Goal: Check status: Check status

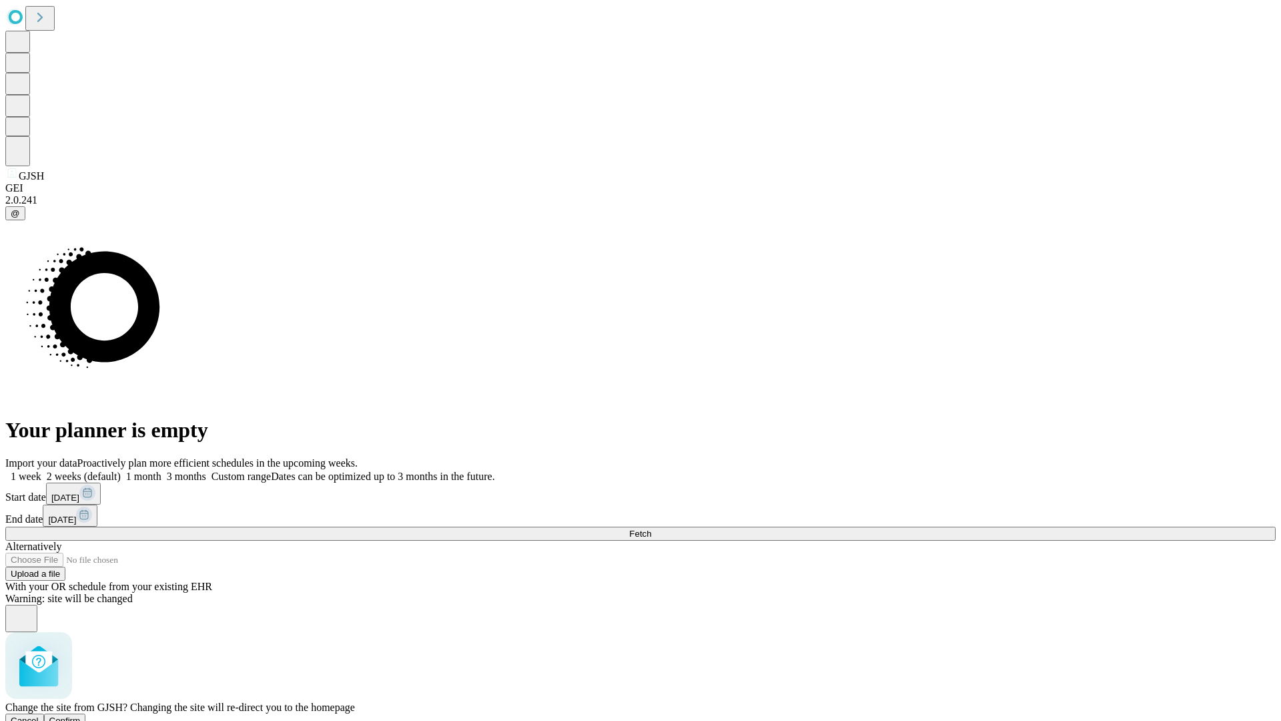
click at [81, 715] on span "Confirm" at bounding box center [64, 720] width 31 height 10
click at [41, 470] on label "1 week" at bounding box center [23, 475] width 36 height 11
click at [651, 528] on span "Fetch" at bounding box center [640, 533] width 22 height 10
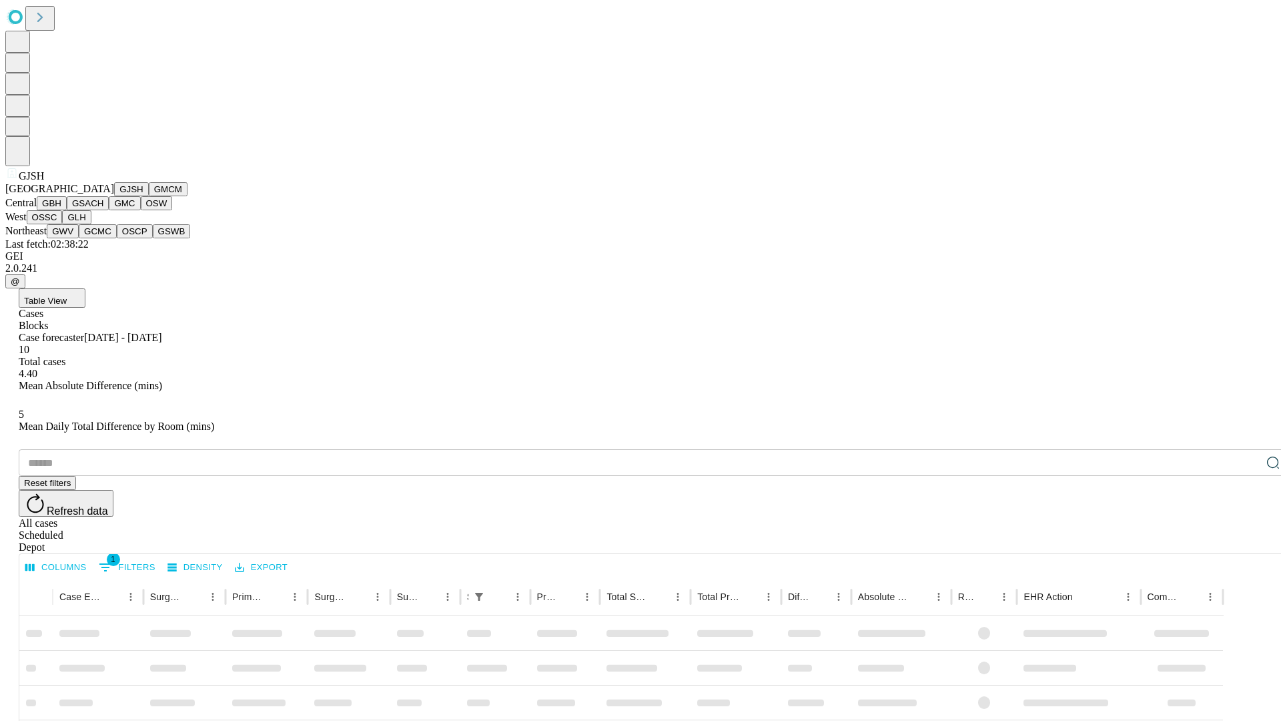
click at [149, 196] on button "GMCM" at bounding box center [168, 189] width 39 height 14
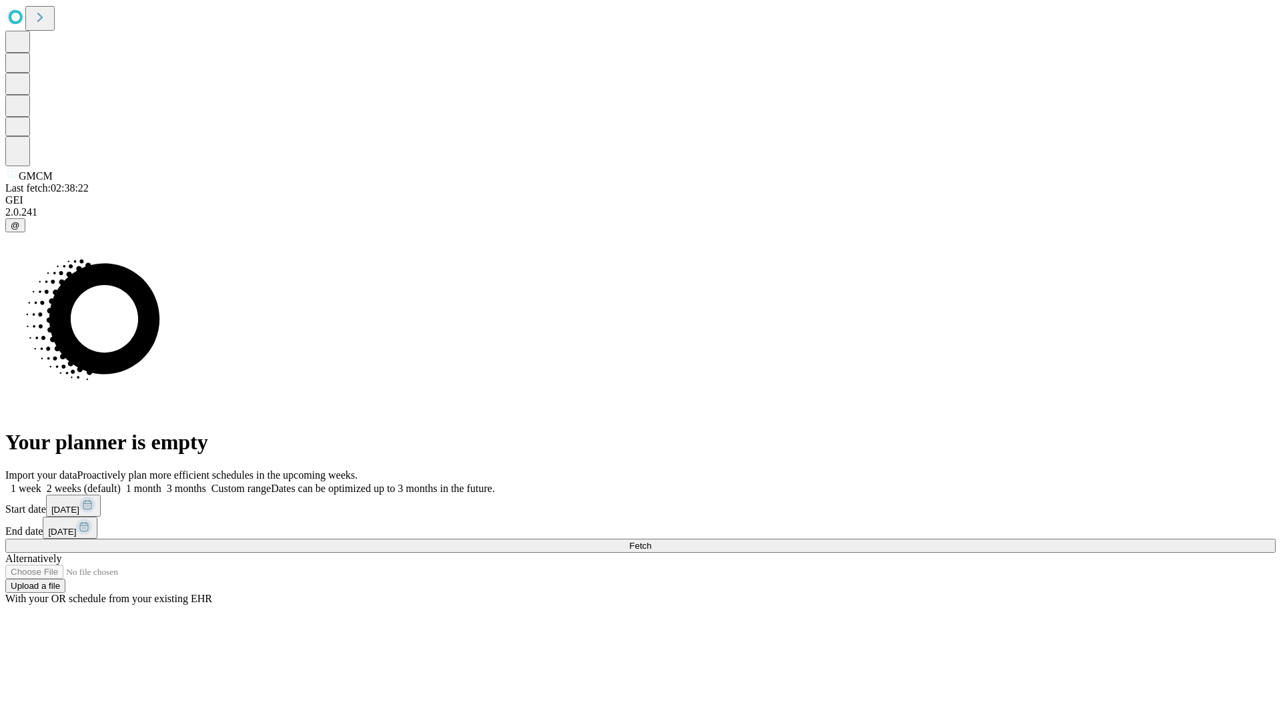
click at [651, 540] on span "Fetch" at bounding box center [640, 545] width 22 height 10
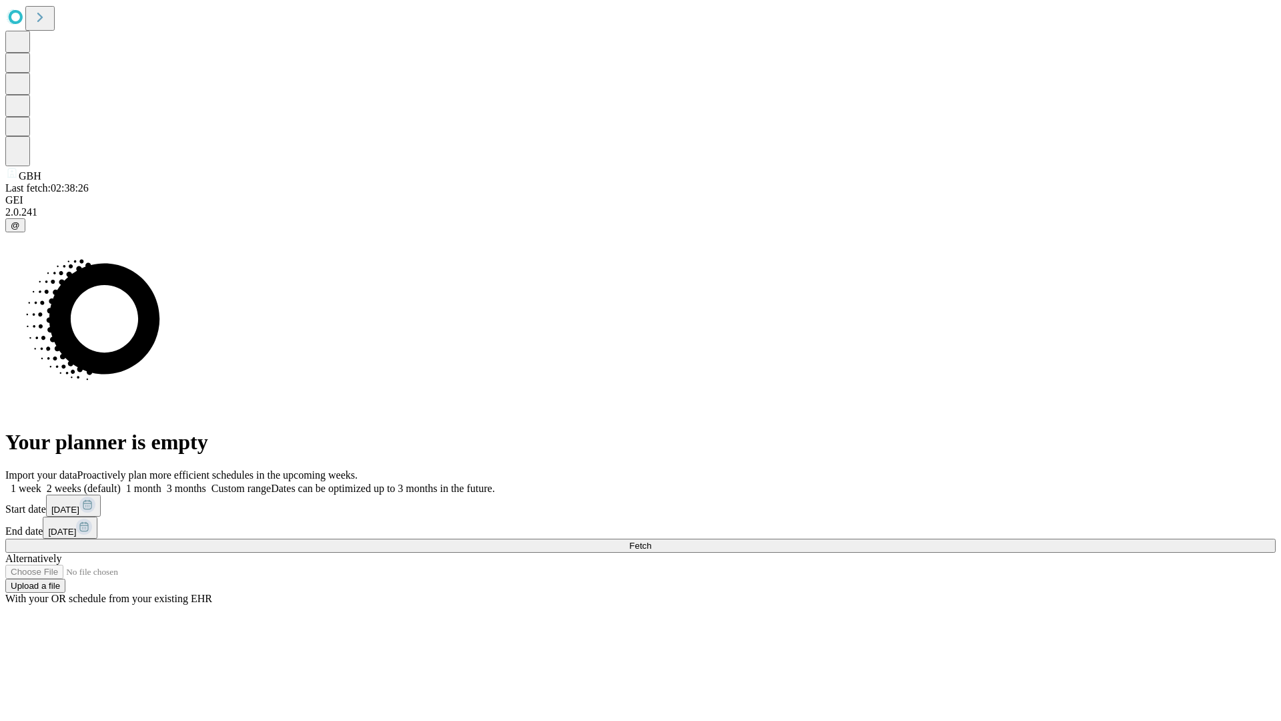
click at [651, 540] on span "Fetch" at bounding box center [640, 545] width 22 height 10
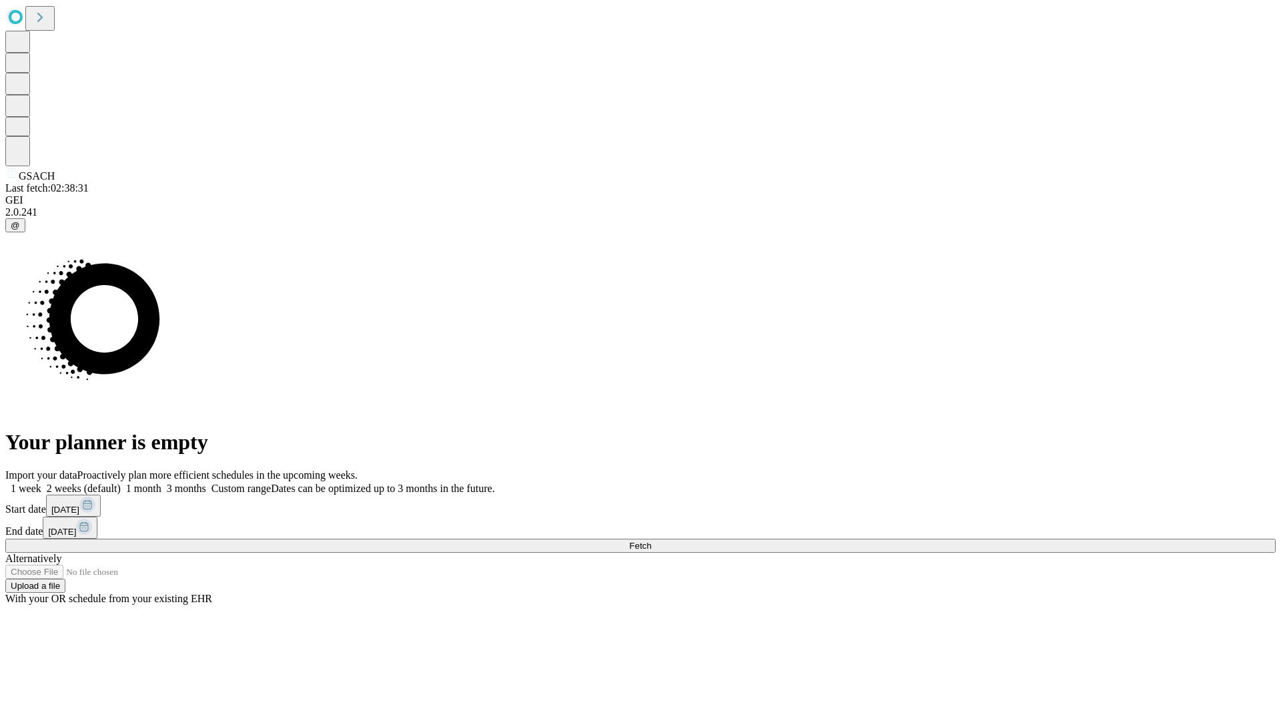
click at [41, 482] on label "1 week" at bounding box center [23, 487] width 36 height 11
click at [651, 540] on span "Fetch" at bounding box center [640, 545] width 22 height 10
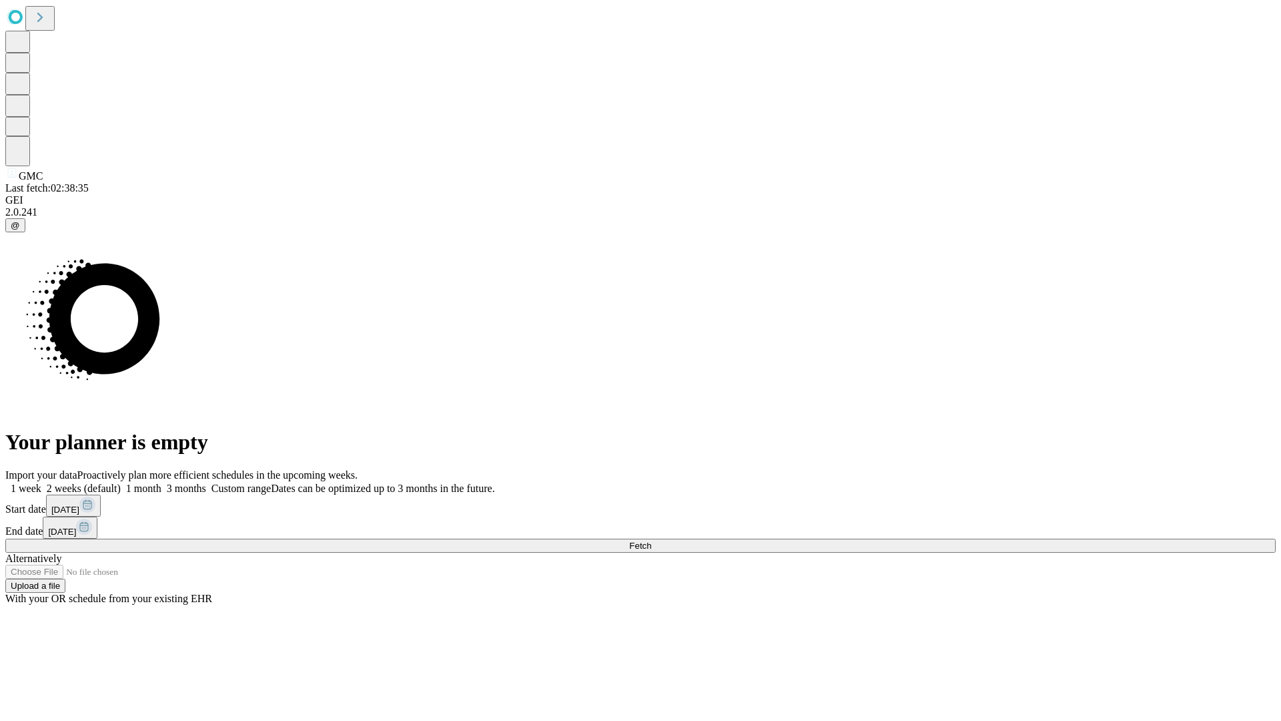
click at [41, 482] on label "1 week" at bounding box center [23, 487] width 36 height 11
click at [651, 540] on span "Fetch" at bounding box center [640, 545] width 22 height 10
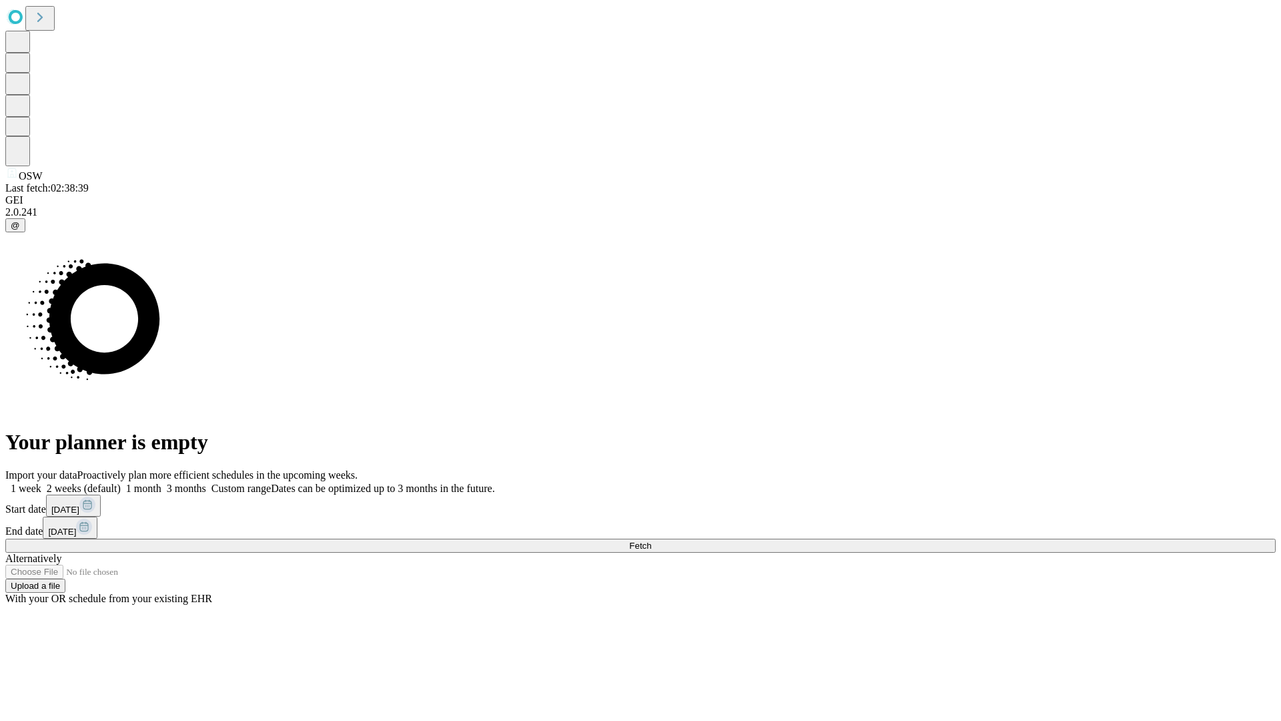
click at [41, 482] on label "1 week" at bounding box center [23, 487] width 36 height 11
click at [651, 540] on span "Fetch" at bounding box center [640, 545] width 22 height 10
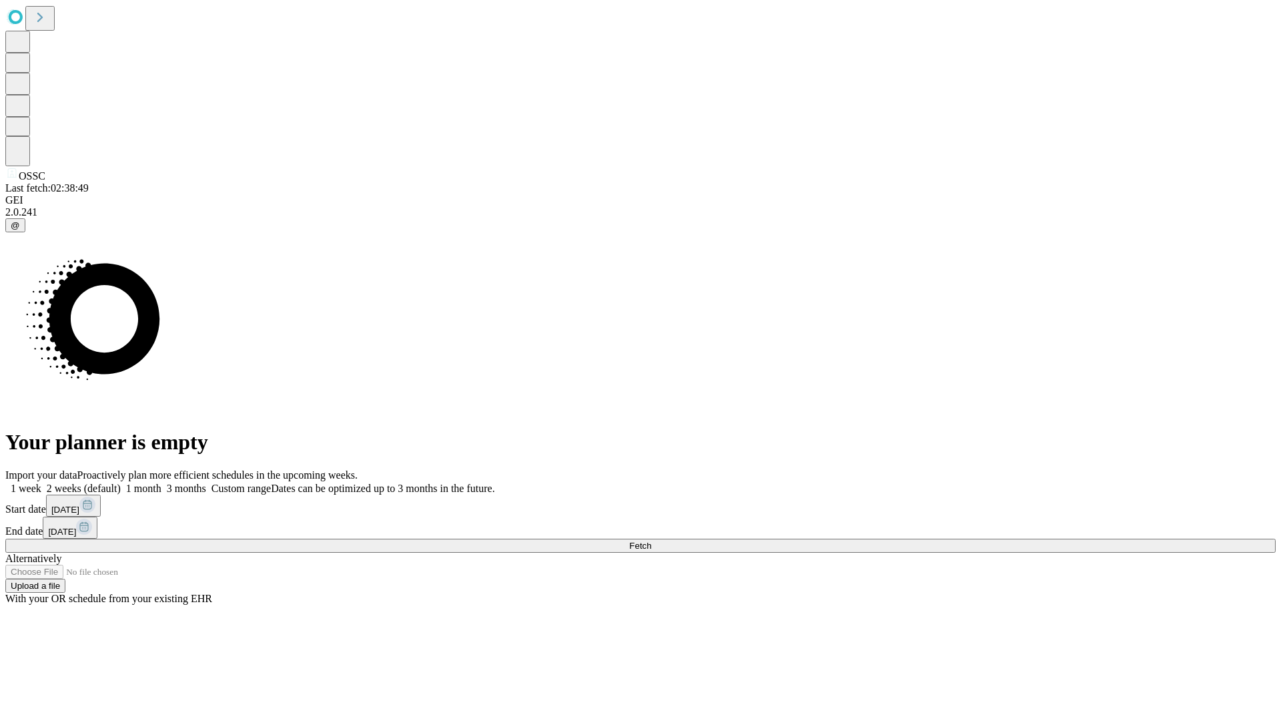
click at [41, 482] on label "1 week" at bounding box center [23, 487] width 36 height 11
click at [651, 540] on span "Fetch" at bounding box center [640, 545] width 22 height 10
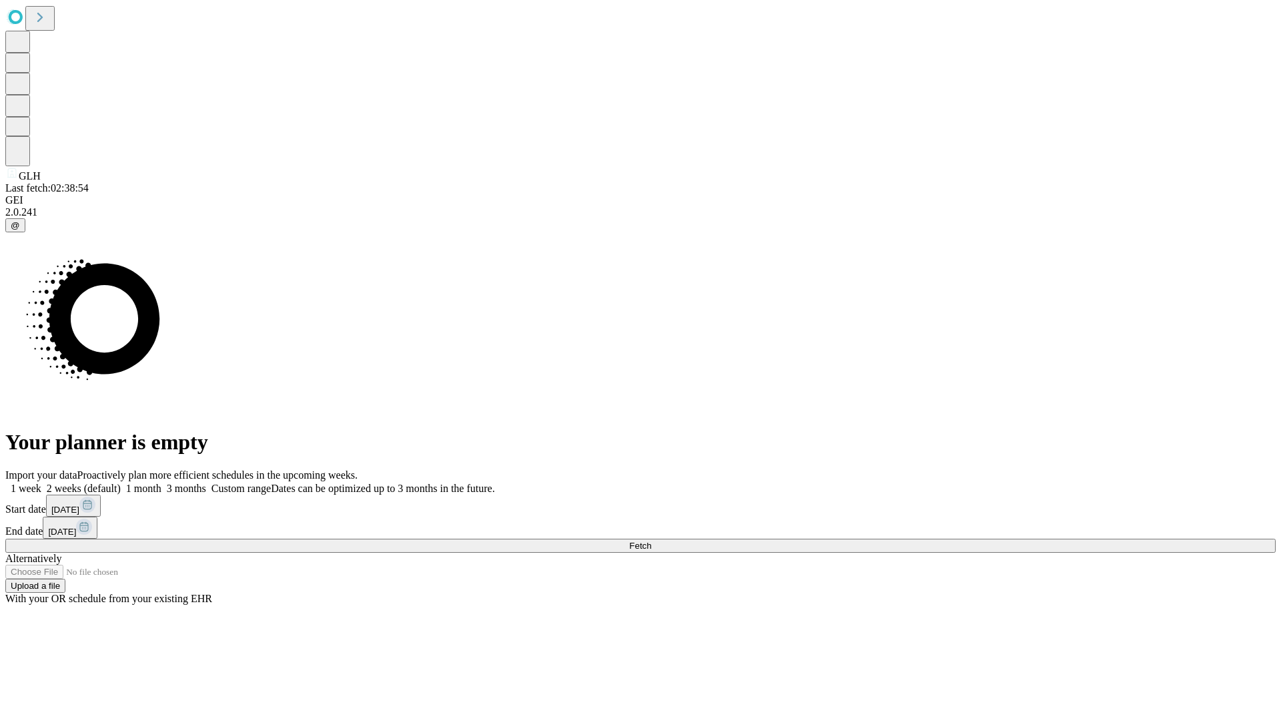
click at [41, 482] on label "1 week" at bounding box center [23, 487] width 36 height 11
click at [651, 540] on span "Fetch" at bounding box center [640, 545] width 22 height 10
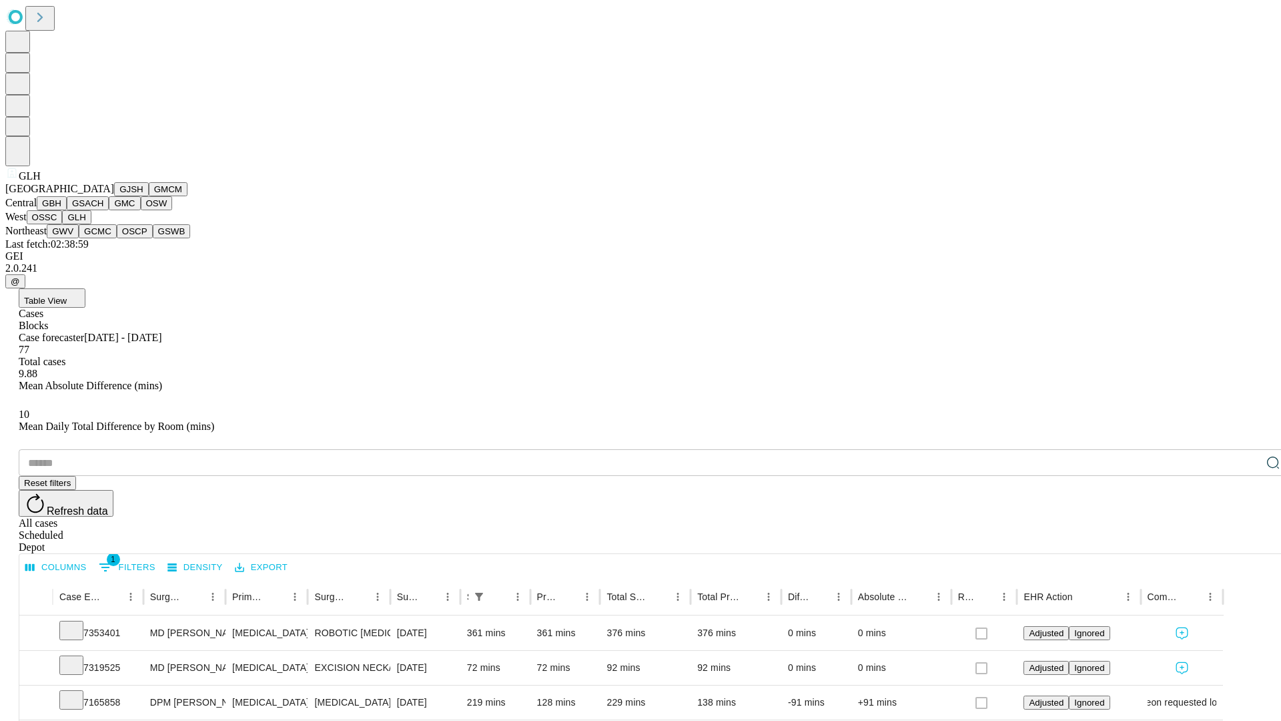
click at [79, 238] on button "GWV" at bounding box center [63, 231] width 32 height 14
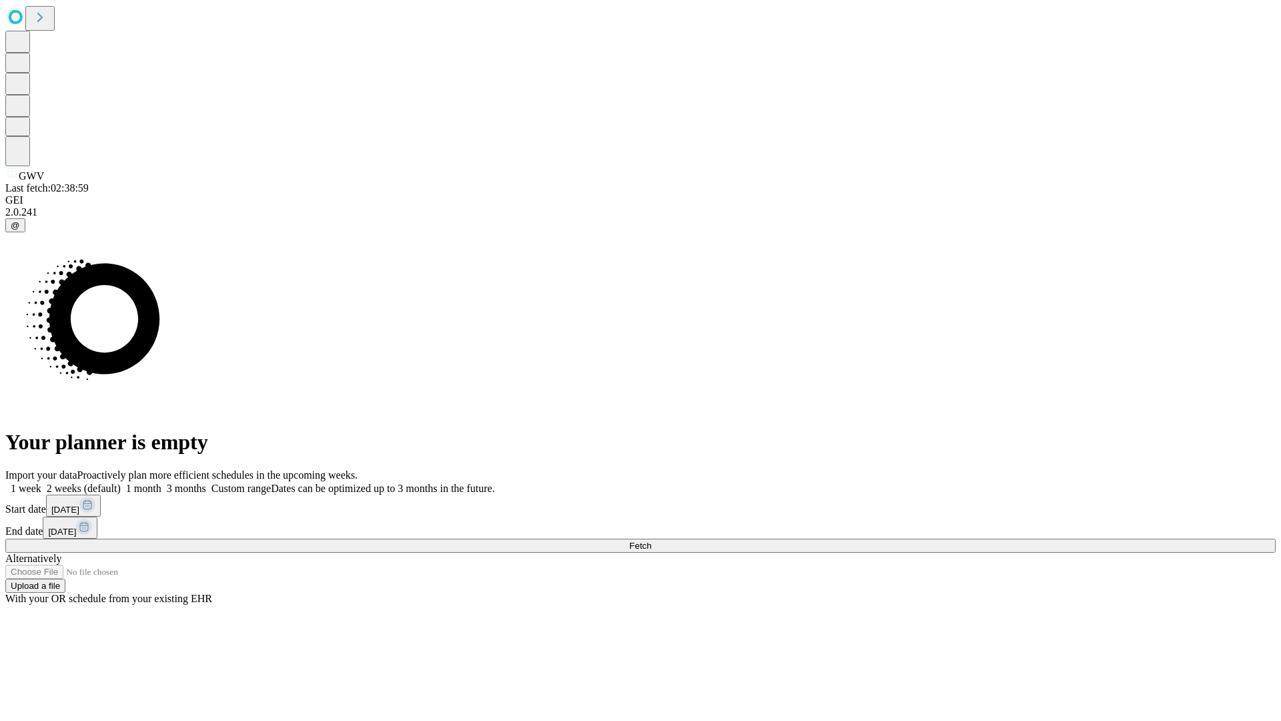
click at [41, 482] on label "1 week" at bounding box center [23, 487] width 36 height 11
click at [651, 540] on span "Fetch" at bounding box center [640, 545] width 22 height 10
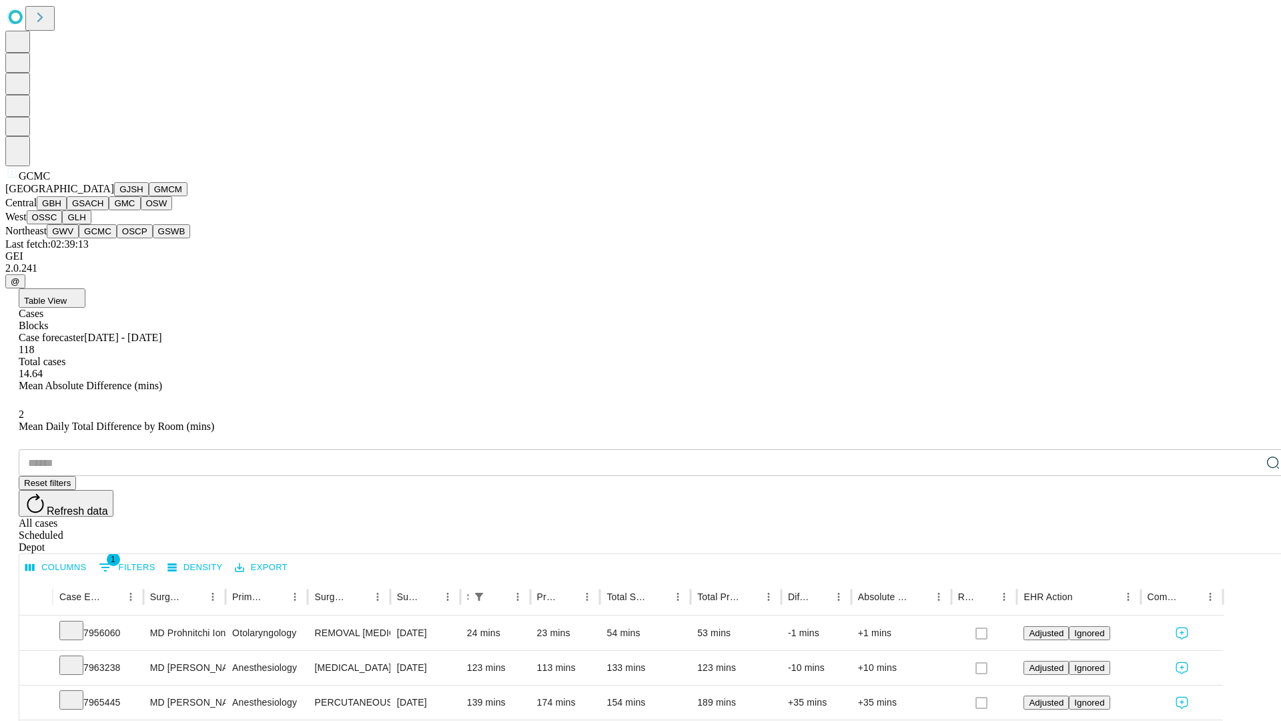
click at [117, 238] on button "OSCP" at bounding box center [135, 231] width 36 height 14
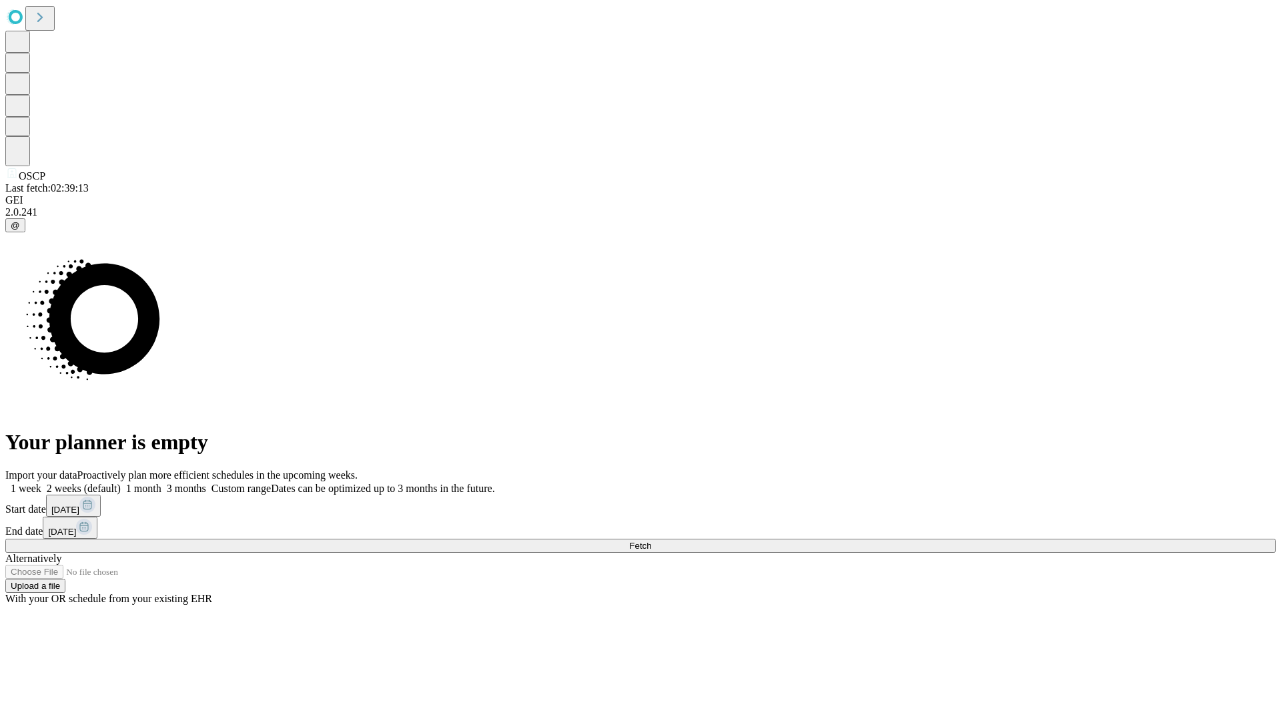
click at [41, 482] on label "1 week" at bounding box center [23, 487] width 36 height 11
click at [651, 540] on span "Fetch" at bounding box center [640, 545] width 22 height 10
